Goal: Task Accomplishment & Management: Use online tool/utility

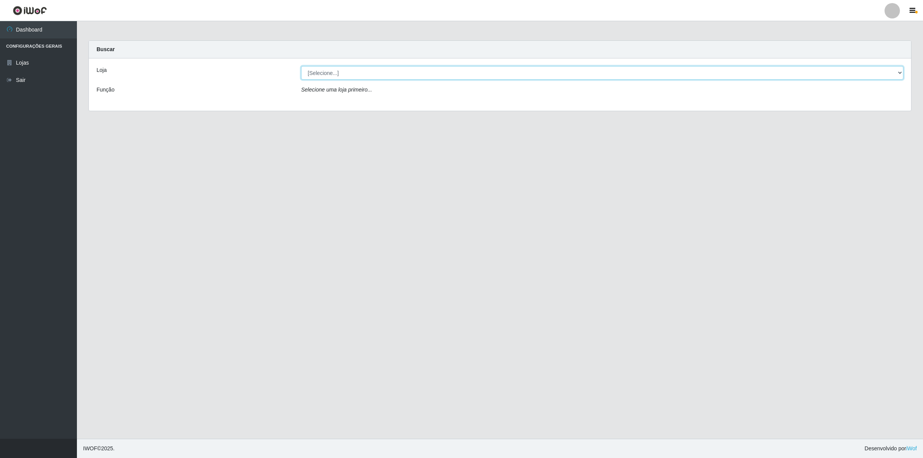
click at [394, 74] on select "[Selecione...] Extrabom - Loja 01 Centro de Distribuição" at bounding box center [602, 72] width 602 height 13
select select "435"
click at [301, 66] on select "[Selecione...] Extrabom - Loja 01 Centro de Distribuição" at bounding box center [602, 72] width 602 height 13
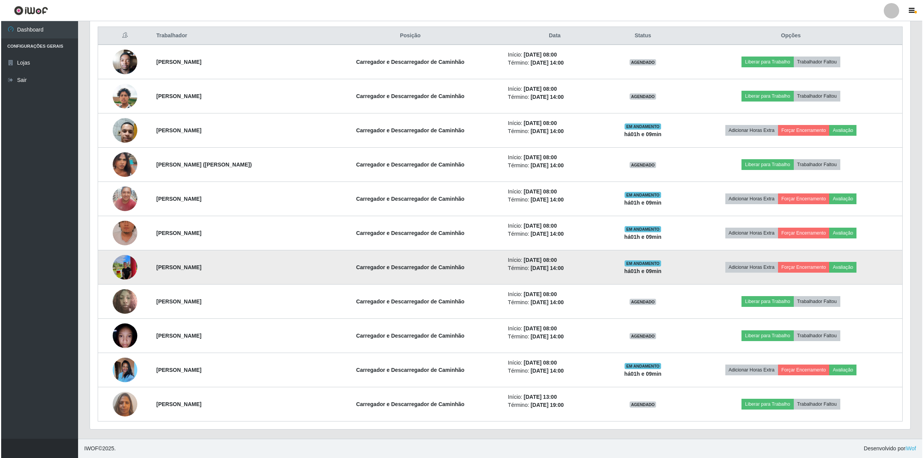
scroll to position [294, 0]
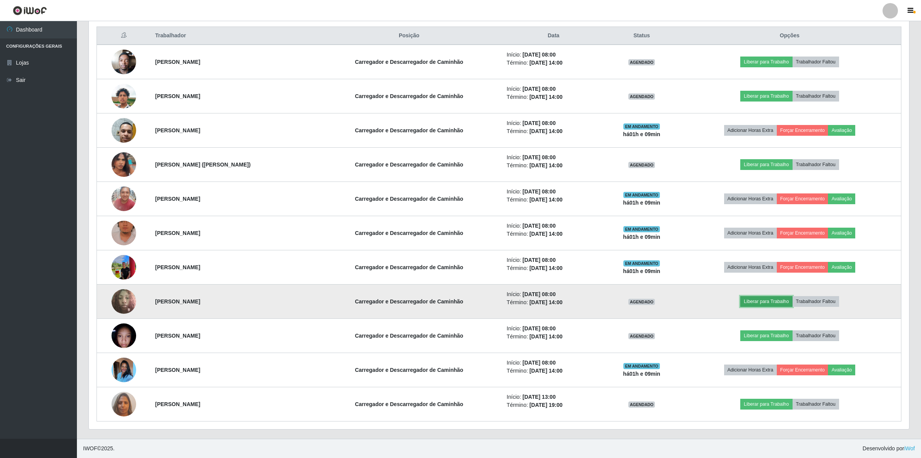
click at [774, 302] on button "Liberar para Trabalho" at bounding box center [767, 301] width 52 height 11
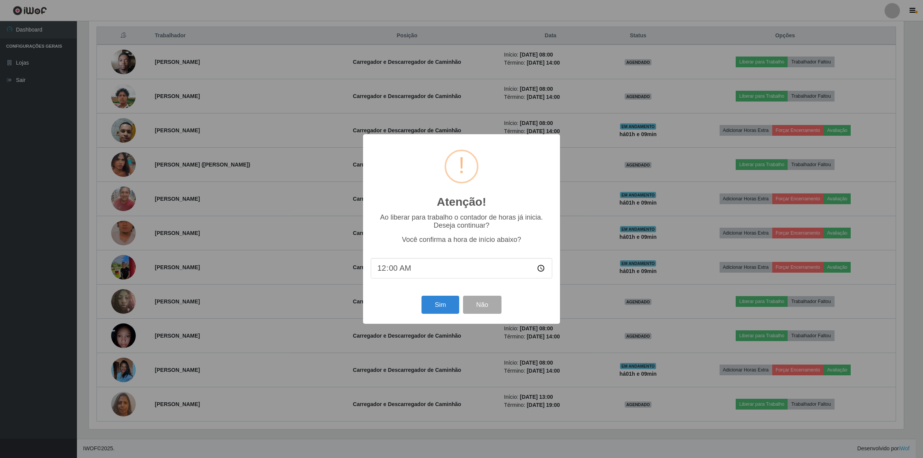
type input "09:00"
click at [440, 305] on button "Sim" at bounding box center [440, 305] width 37 height 18
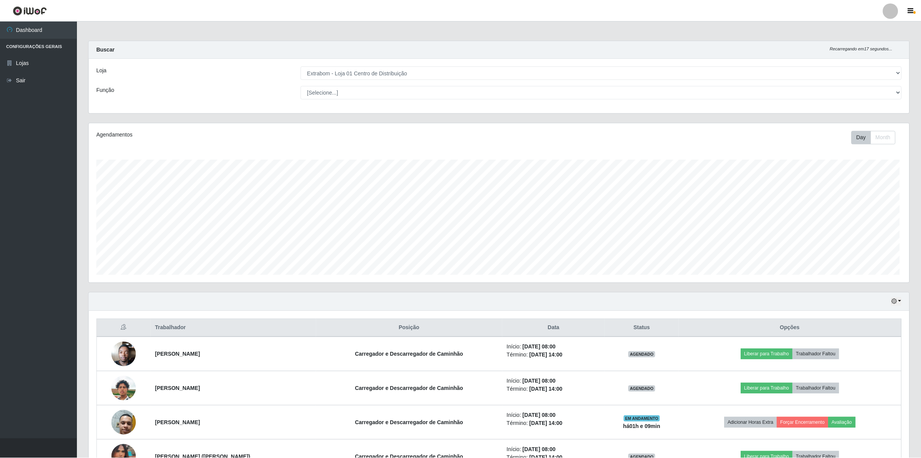
scroll to position [160, 822]
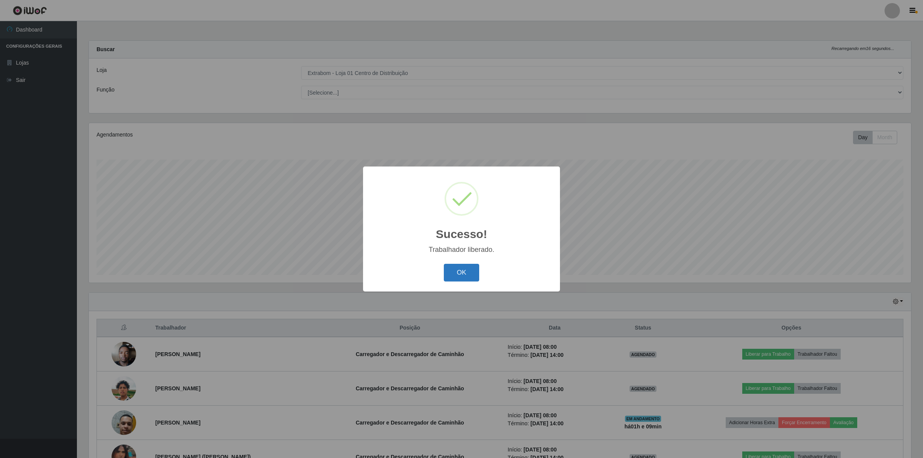
click at [470, 274] on button "OK" at bounding box center [462, 273] width 36 height 18
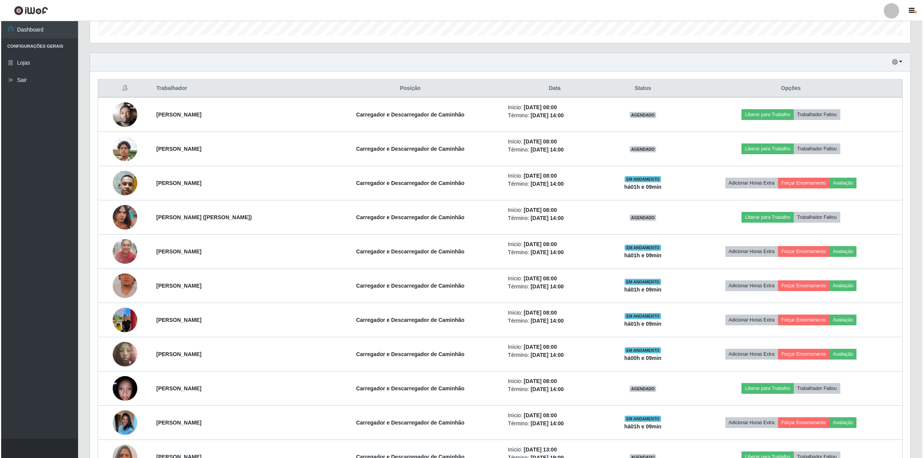
scroll to position [240, 0]
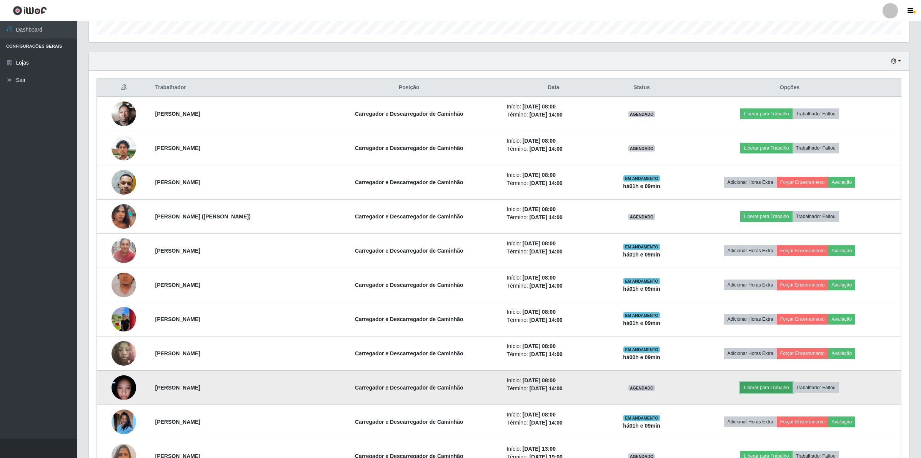
click at [777, 387] on button "Liberar para Trabalho" at bounding box center [767, 387] width 52 height 11
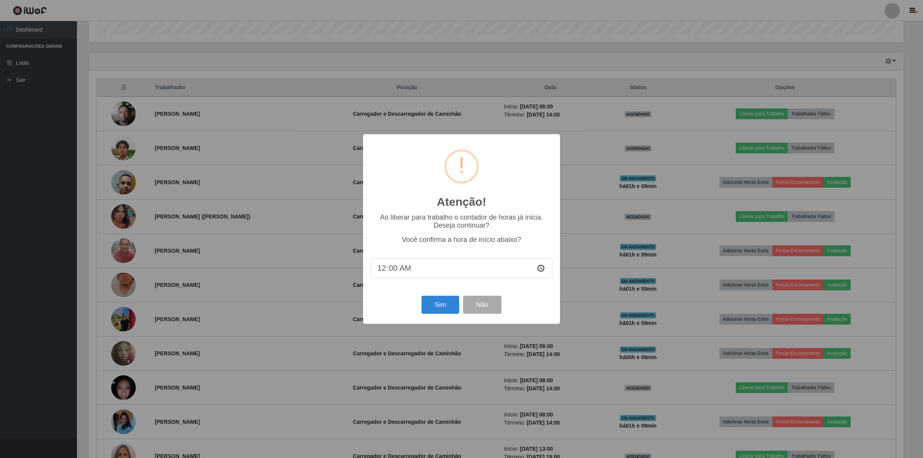
type input "09:00"
click at [449, 303] on button "Sim" at bounding box center [440, 305] width 37 height 18
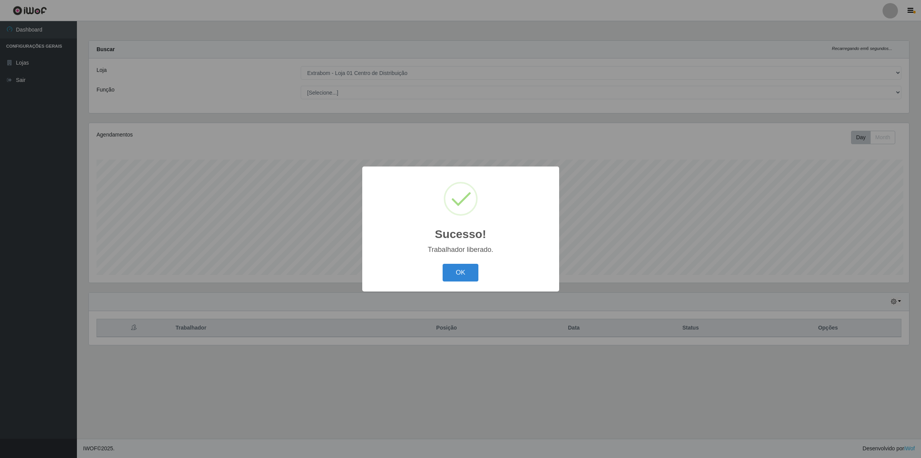
scroll to position [160, 822]
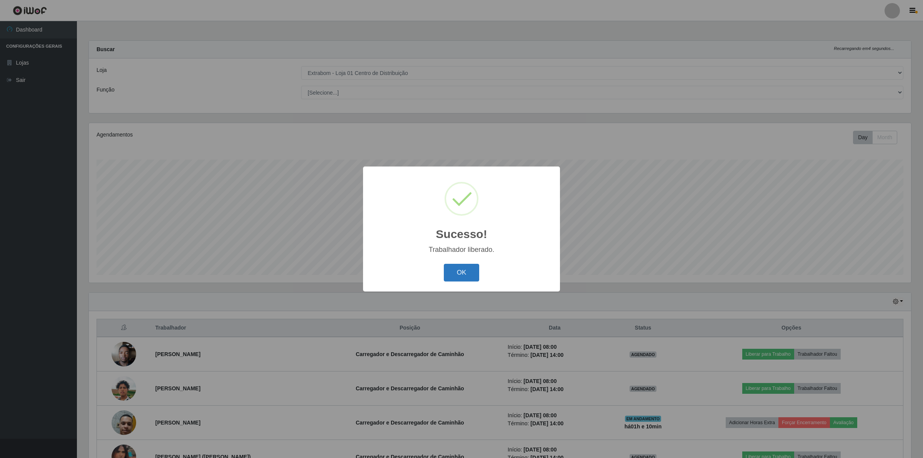
click at [465, 272] on button "OK" at bounding box center [462, 273] width 36 height 18
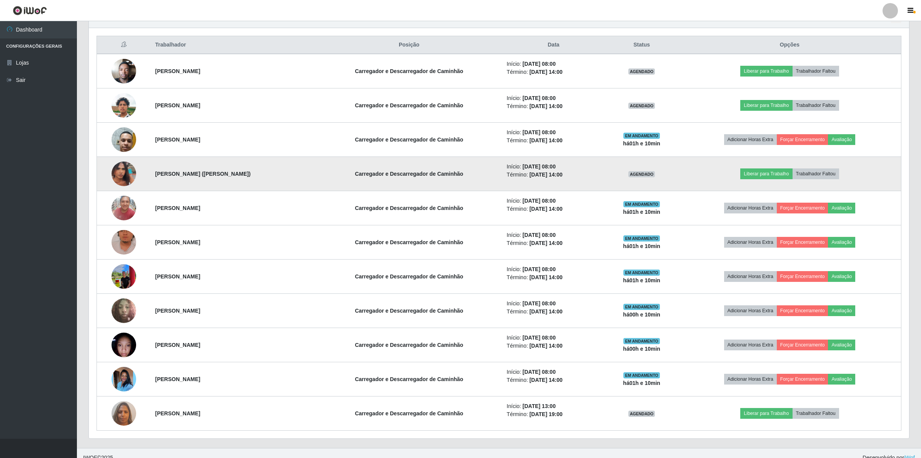
scroll to position [294, 0]
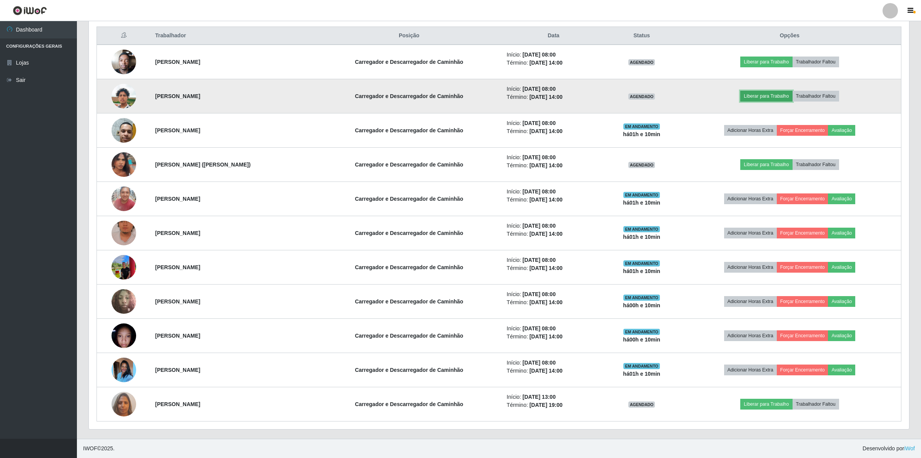
click at [773, 94] on button "Liberar para Trabalho" at bounding box center [767, 96] width 52 height 11
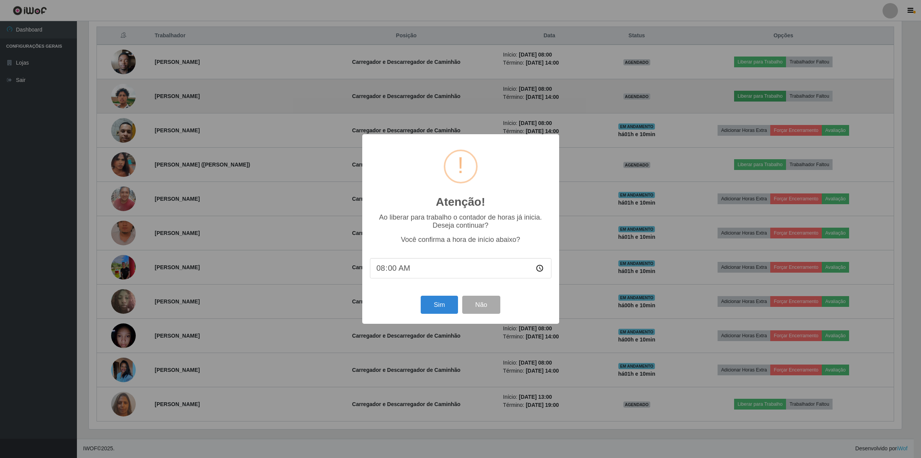
scroll to position [160, 815]
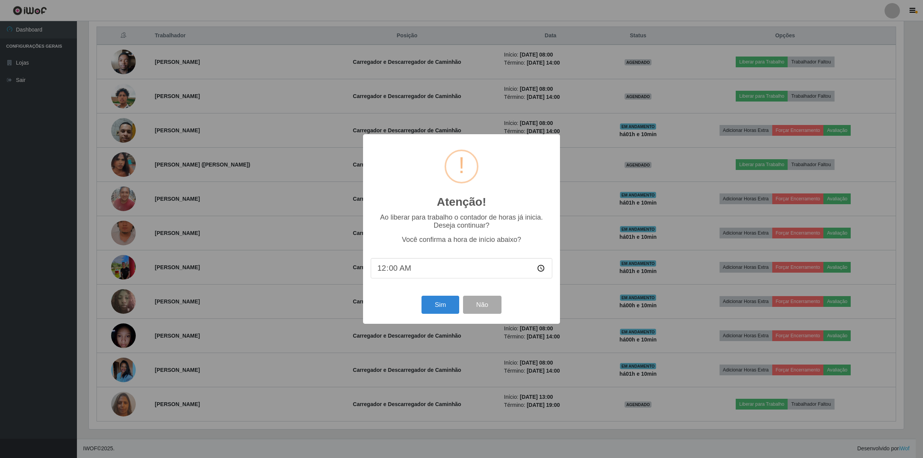
type input "09:00"
click at [436, 307] on button "Sim" at bounding box center [440, 305] width 37 height 18
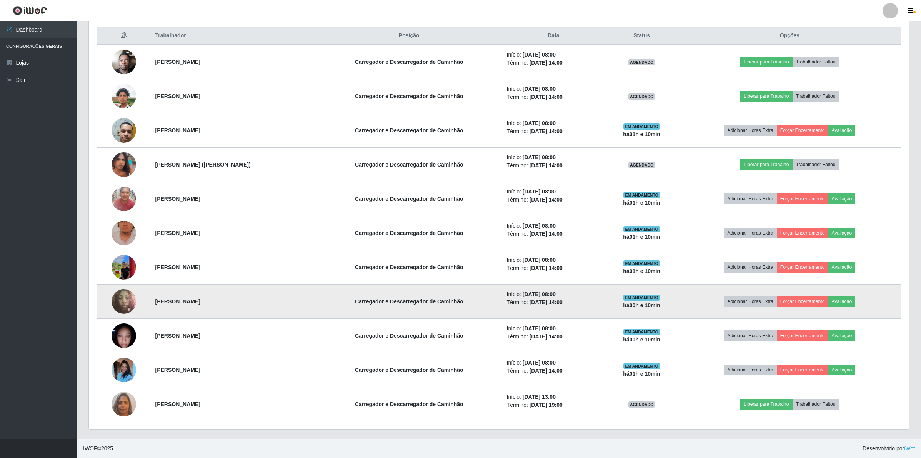
scroll to position [160, 822]
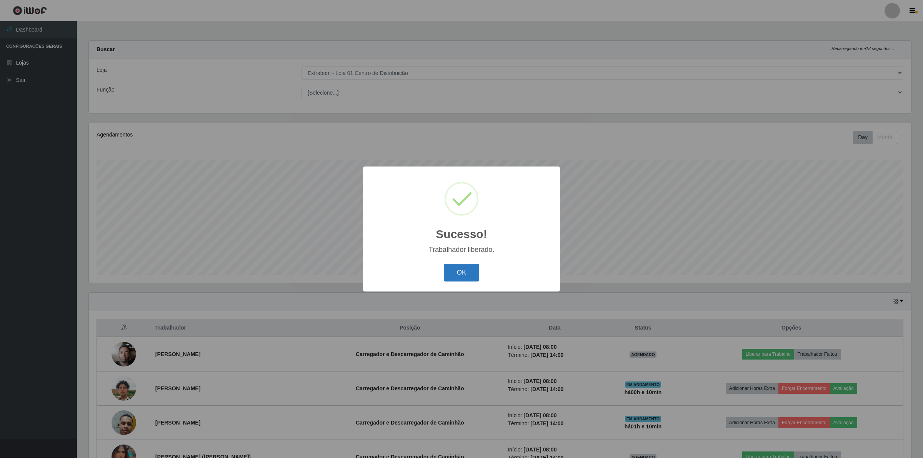
click at [469, 274] on button "OK" at bounding box center [462, 273] width 36 height 18
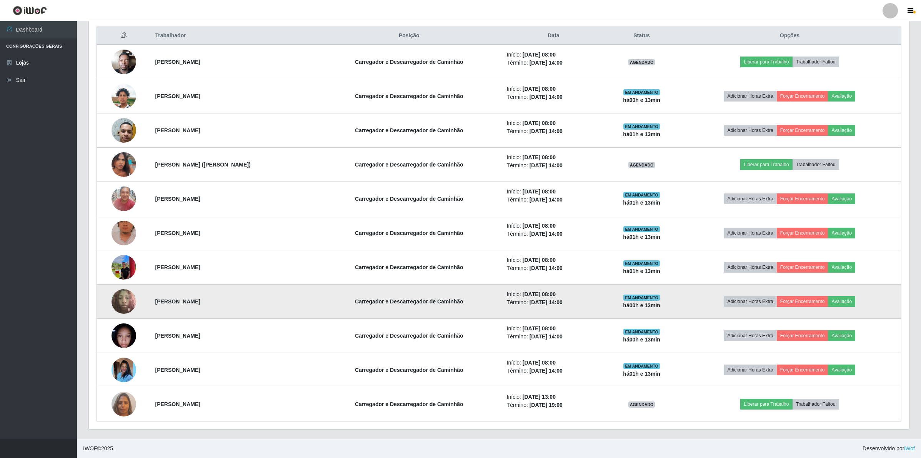
scroll to position [294, 0]
